Goal: Entertainment & Leisure: Consume media (video, audio)

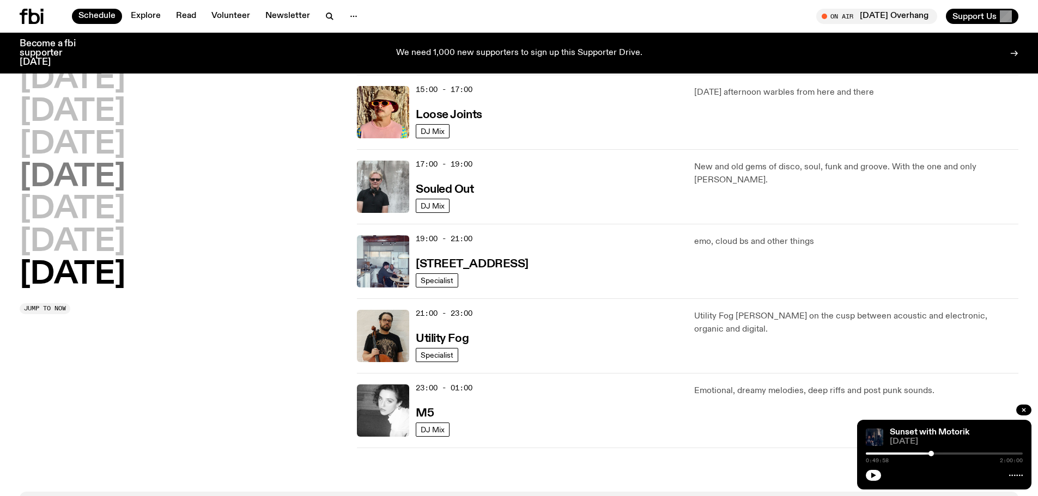
scroll to position [537, 0]
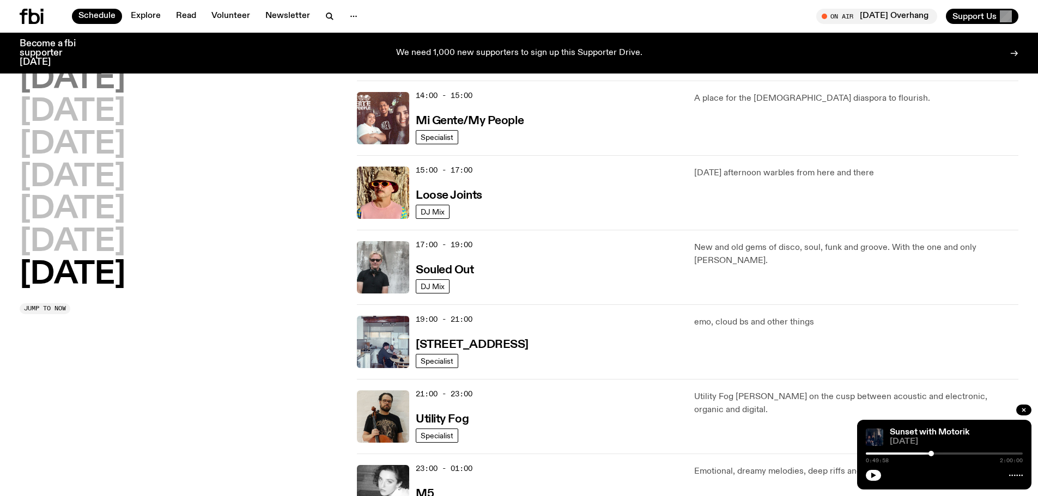
click at [84, 81] on h2 "[DATE]" at bounding box center [73, 79] width 106 height 31
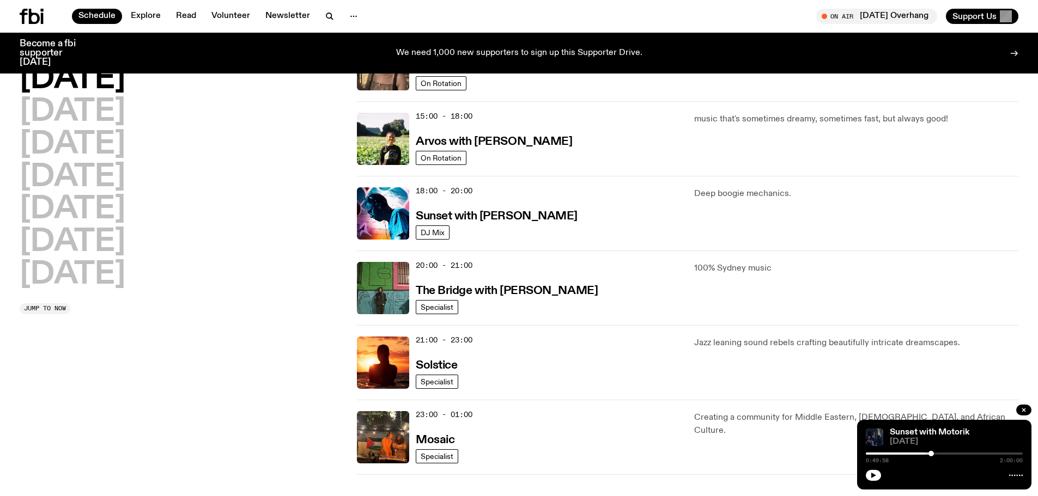
scroll to position [357, 0]
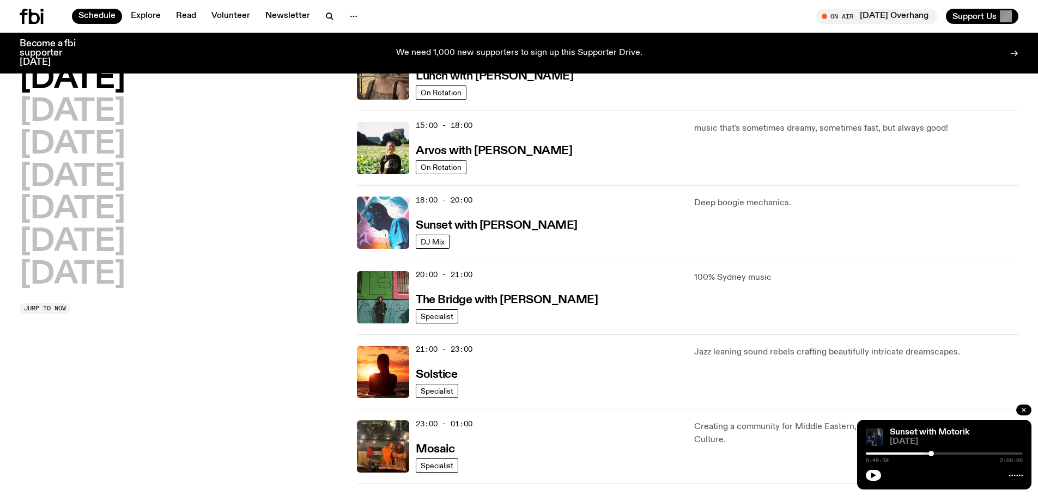
click at [385, 220] on img at bounding box center [383, 223] width 52 height 52
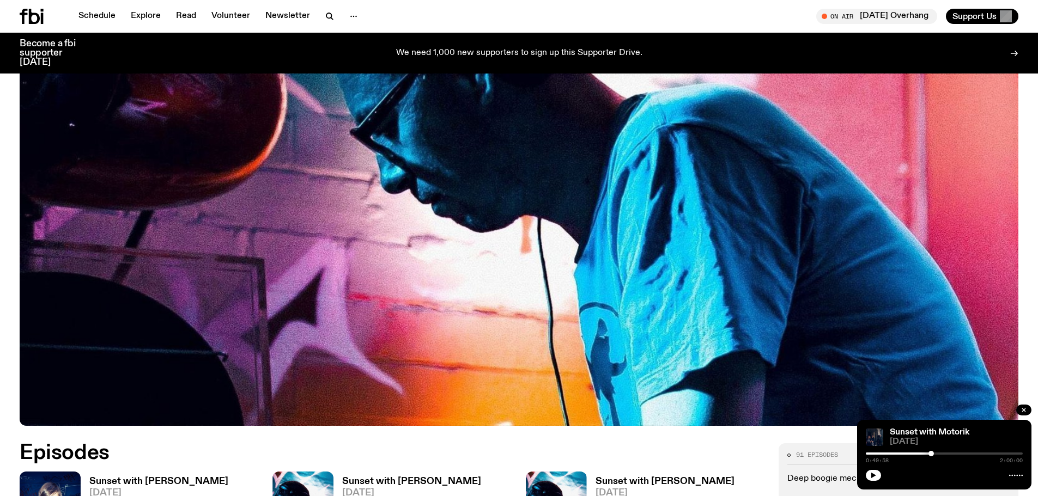
scroll to position [375, 0]
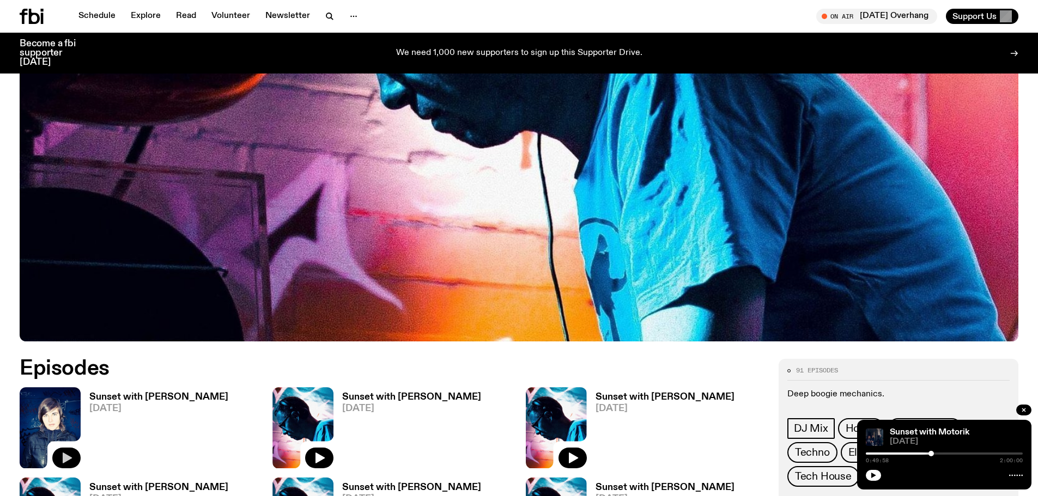
click at [74, 454] on button "button" at bounding box center [66, 458] width 28 height 21
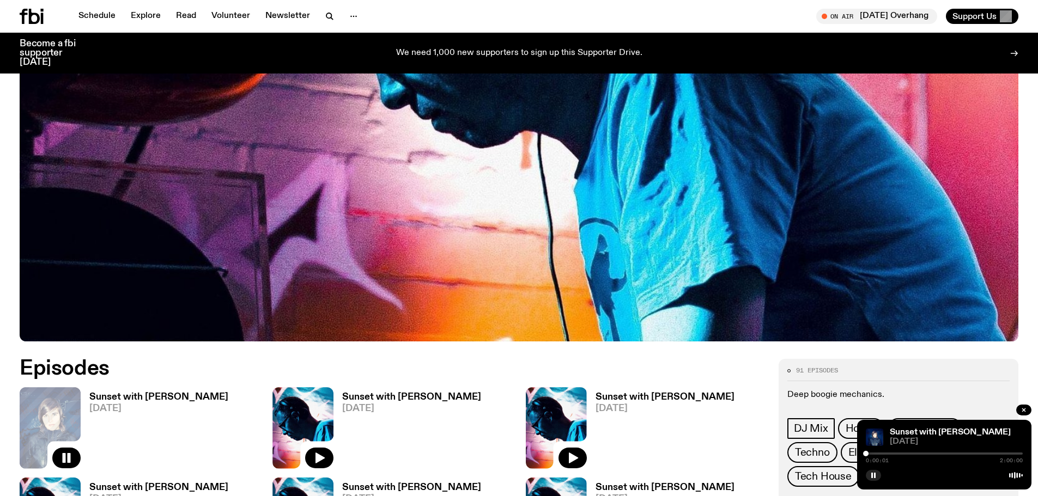
click at [870, 453] on div at bounding box center [944, 454] width 157 height 2
click at [871, 453] on div at bounding box center [870, 453] width 5 height 5
click at [875, 453] on div at bounding box center [944, 454] width 157 height 2
click at [880, 453] on div at bounding box center [944, 454] width 157 height 2
click at [882, 453] on div at bounding box center [944, 454] width 157 height 2
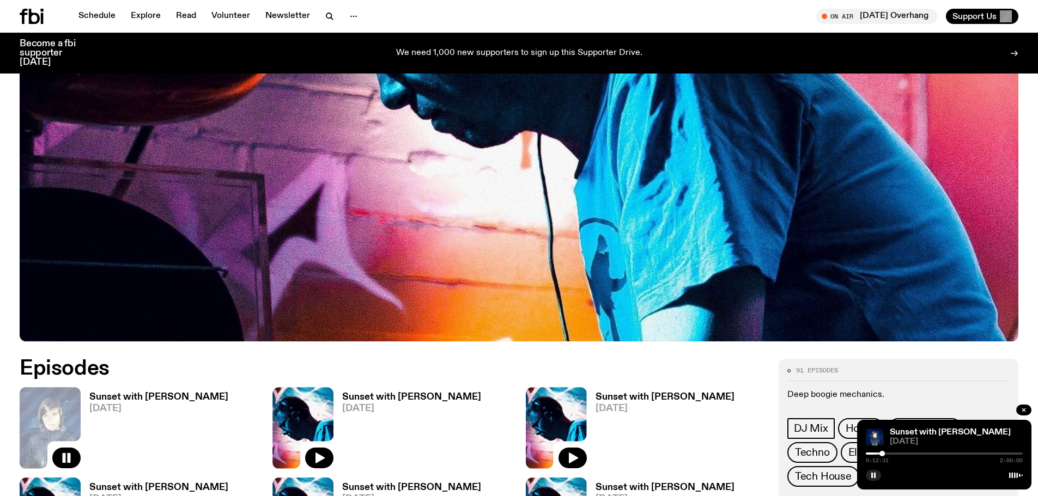
click at [888, 455] on div "0:12:31 2:00:00" at bounding box center [944, 457] width 157 height 13
click at [899, 452] on div "0:12:31 2:00:00" at bounding box center [944, 457] width 157 height 13
click at [893, 454] on div at bounding box center [944, 454] width 157 height 2
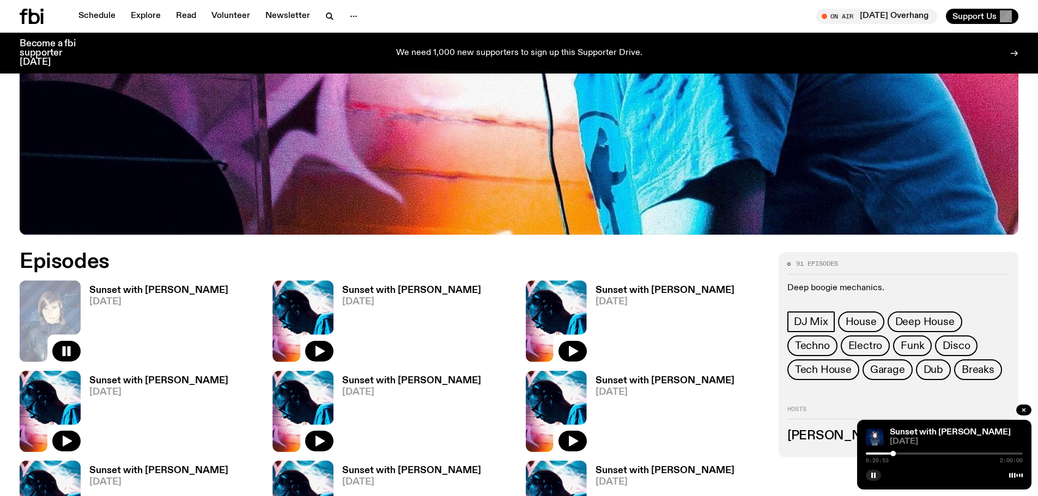
scroll to position [484, 0]
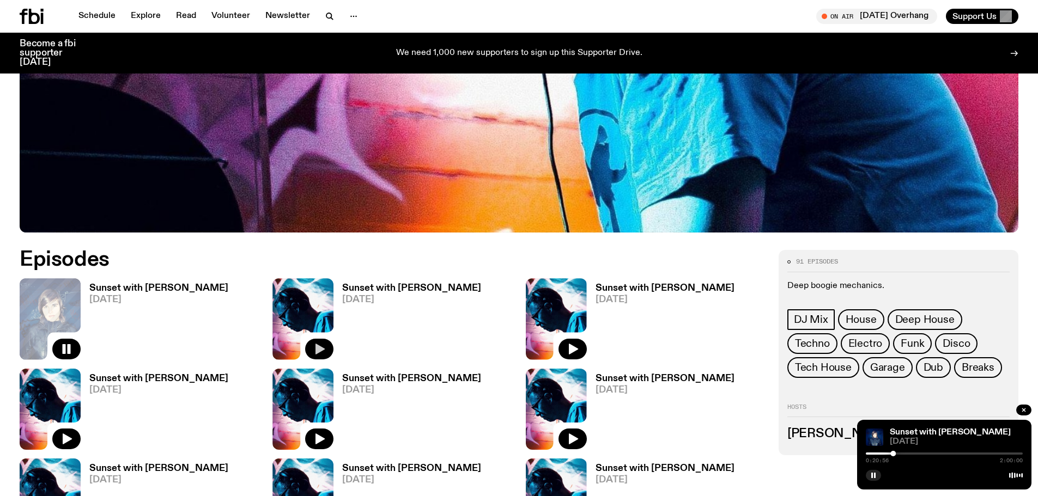
click at [324, 347] on icon "button" at bounding box center [319, 349] width 13 height 13
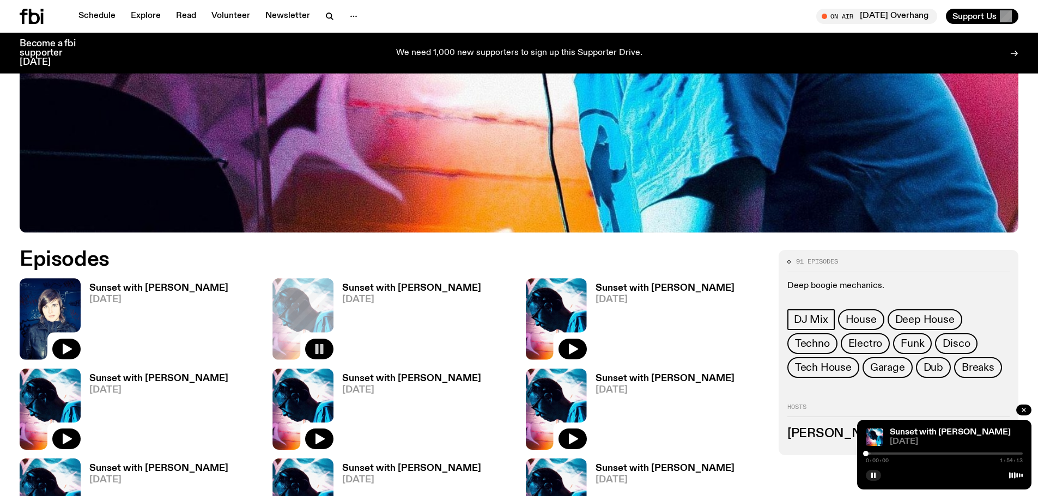
click at [874, 453] on div at bounding box center [944, 454] width 157 height 2
click at [885, 453] on div at bounding box center [944, 454] width 157 height 2
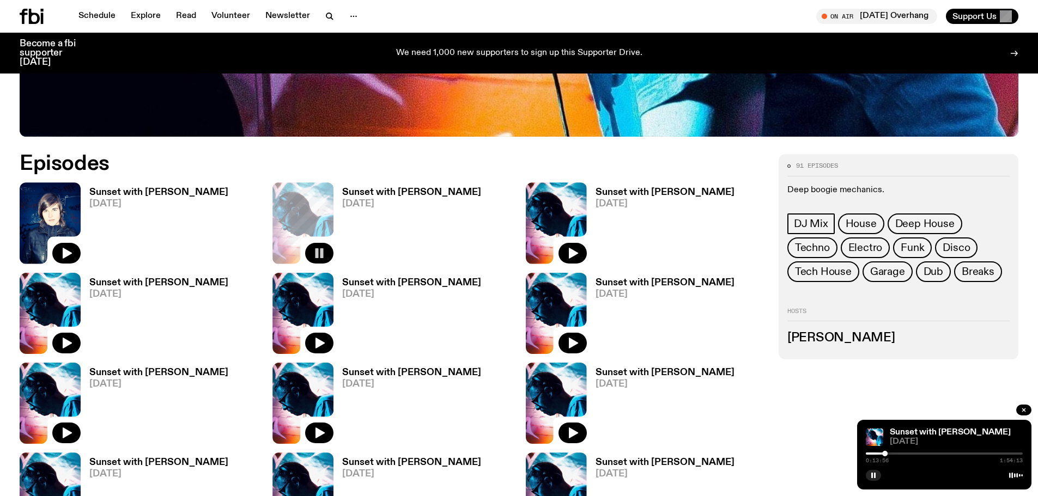
scroll to position [702, 0]
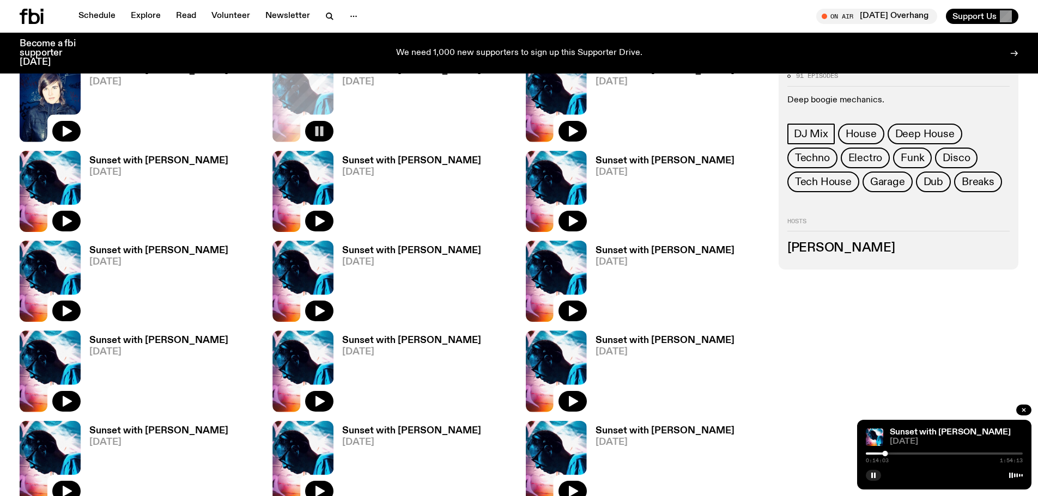
click at [870, 453] on div at bounding box center [806, 454] width 157 height 2
click at [869, 453] on div at bounding box center [870, 453] width 5 height 5
click at [870, 454] on div at bounding box center [870, 453] width 5 height 5
click at [872, 454] on div at bounding box center [870, 453] width 5 height 5
click at [874, 456] on div at bounding box center [873, 453] width 5 height 5
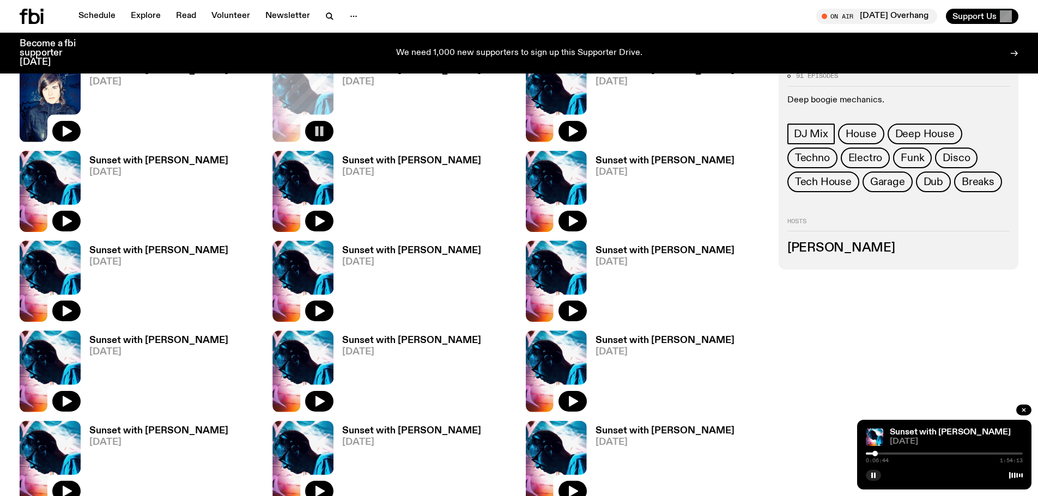
click at [875, 456] on div at bounding box center [874, 453] width 5 height 5
click at [875, 455] on div at bounding box center [874, 453] width 5 height 5
click at [874, 456] on div at bounding box center [874, 453] width 5 height 5
